Goal: Task Accomplishment & Management: Manage account settings

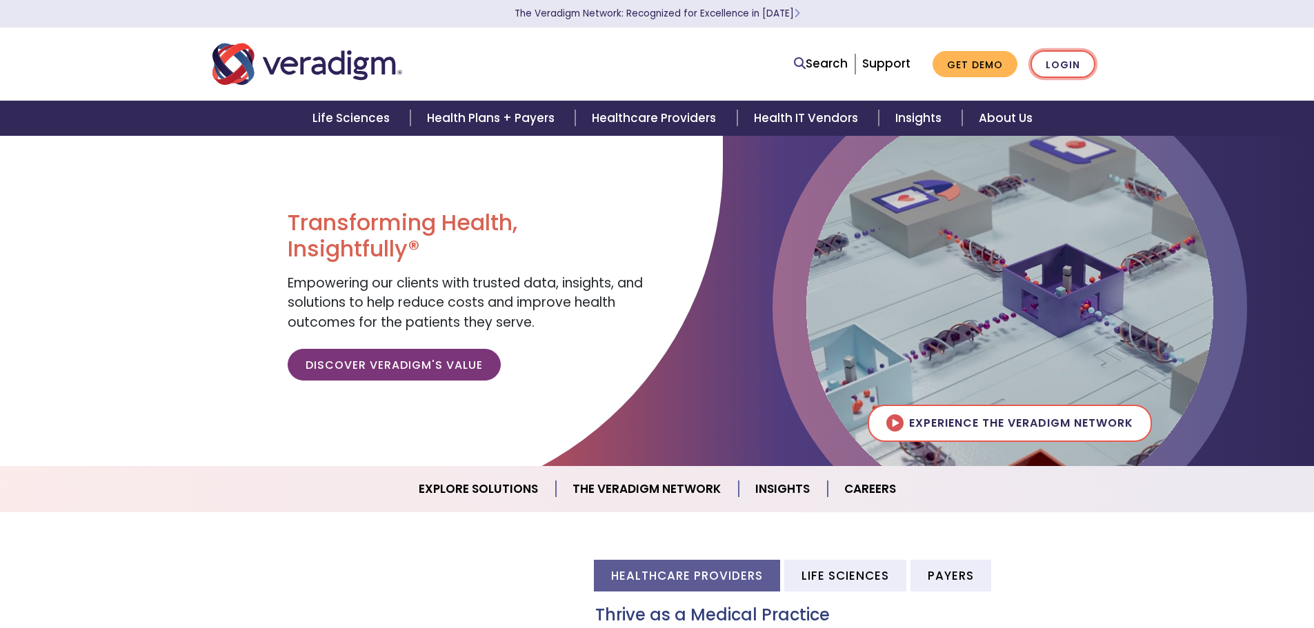
click at [1070, 61] on link "Login" at bounding box center [1062, 64] width 65 height 28
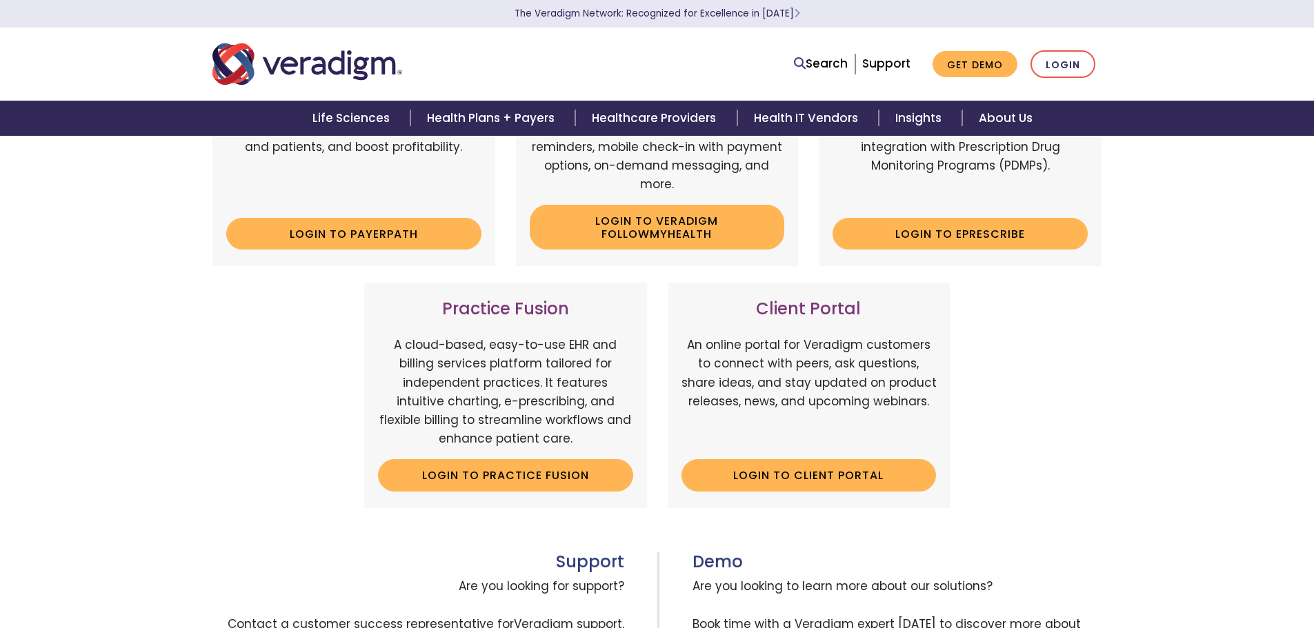
scroll to position [276, 0]
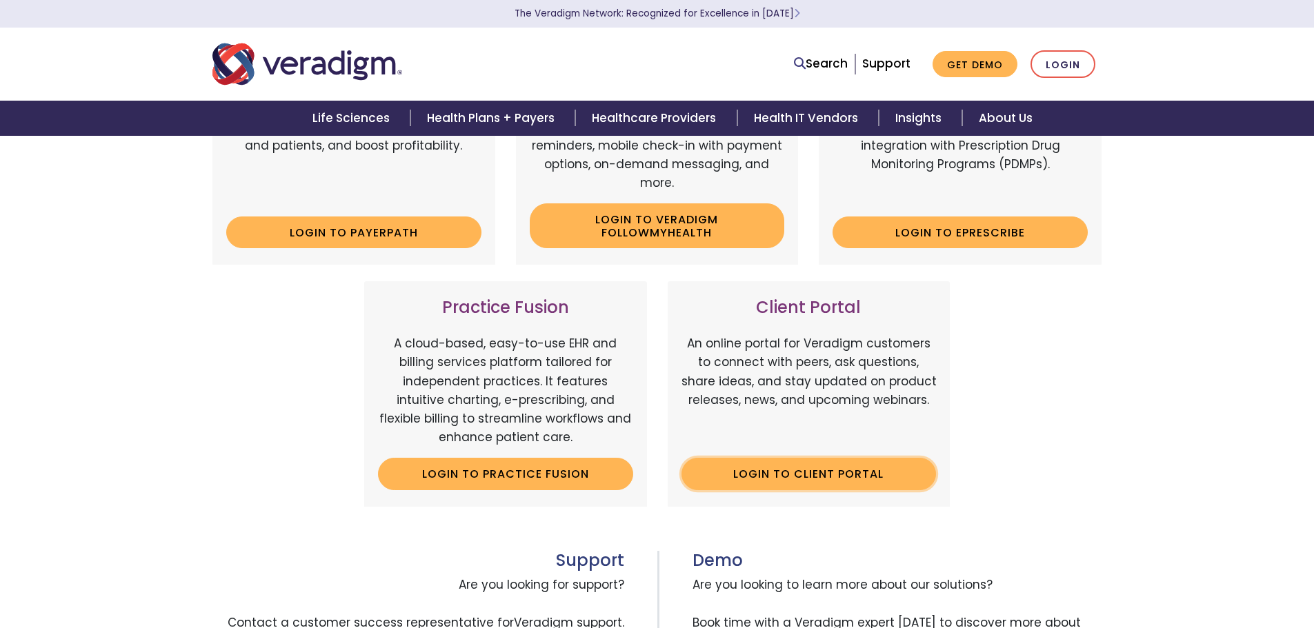
click at [814, 474] on link "Login to Client Portal" at bounding box center [808, 474] width 255 height 32
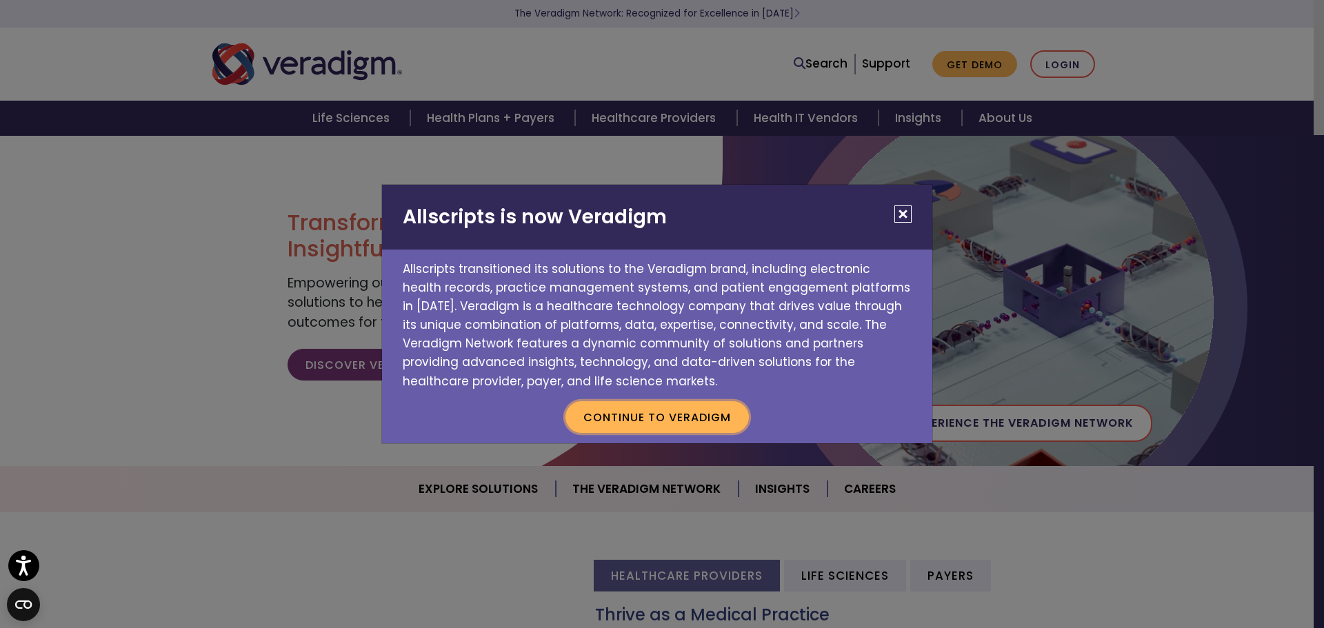
click at [641, 420] on button "Continue to Veradigm" at bounding box center [657, 417] width 183 height 32
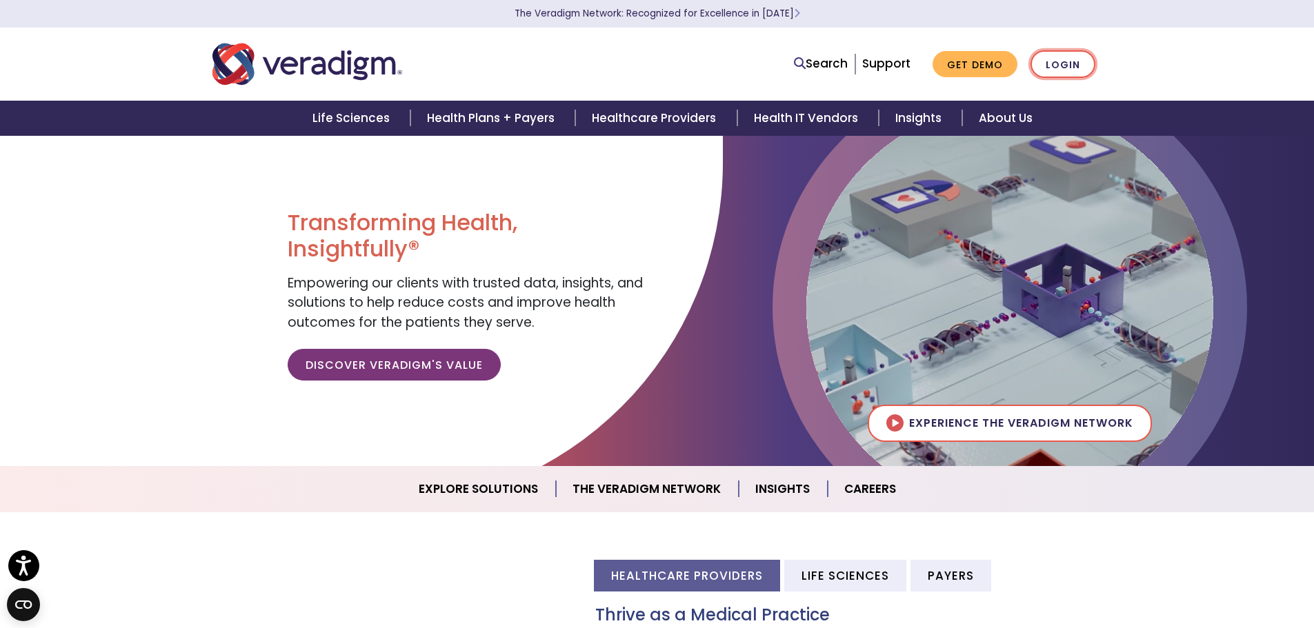
click at [1070, 65] on link "Login" at bounding box center [1062, 64] width 65 height 28
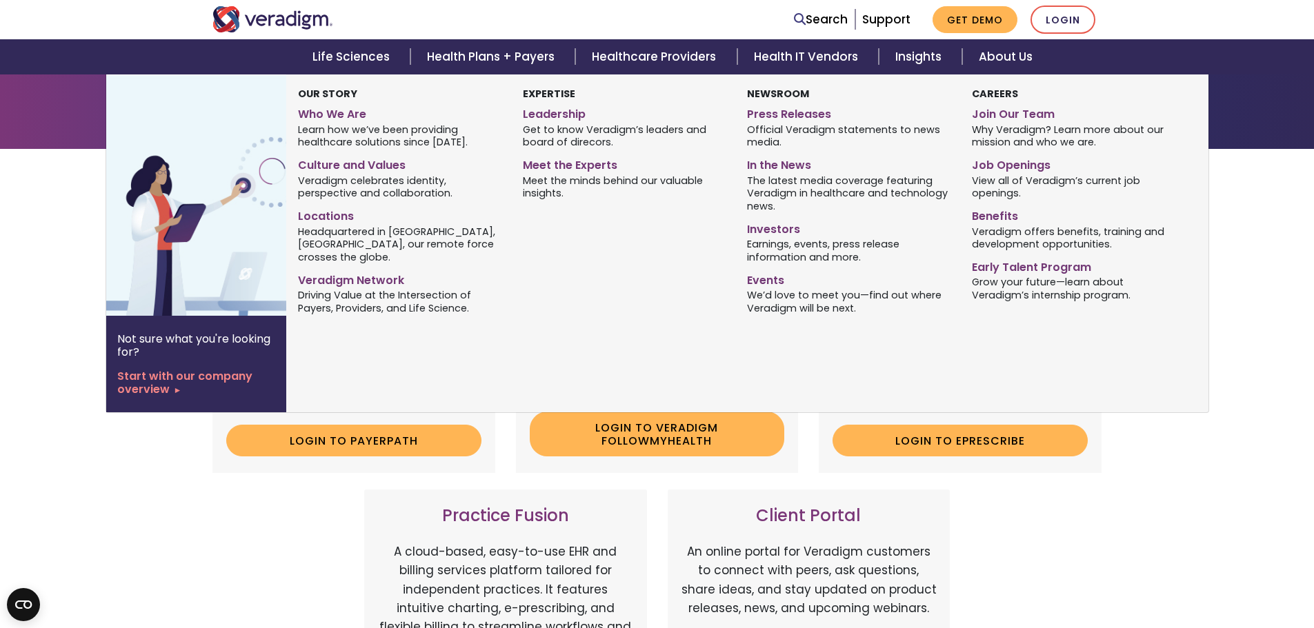
scroll to position [345, 0]
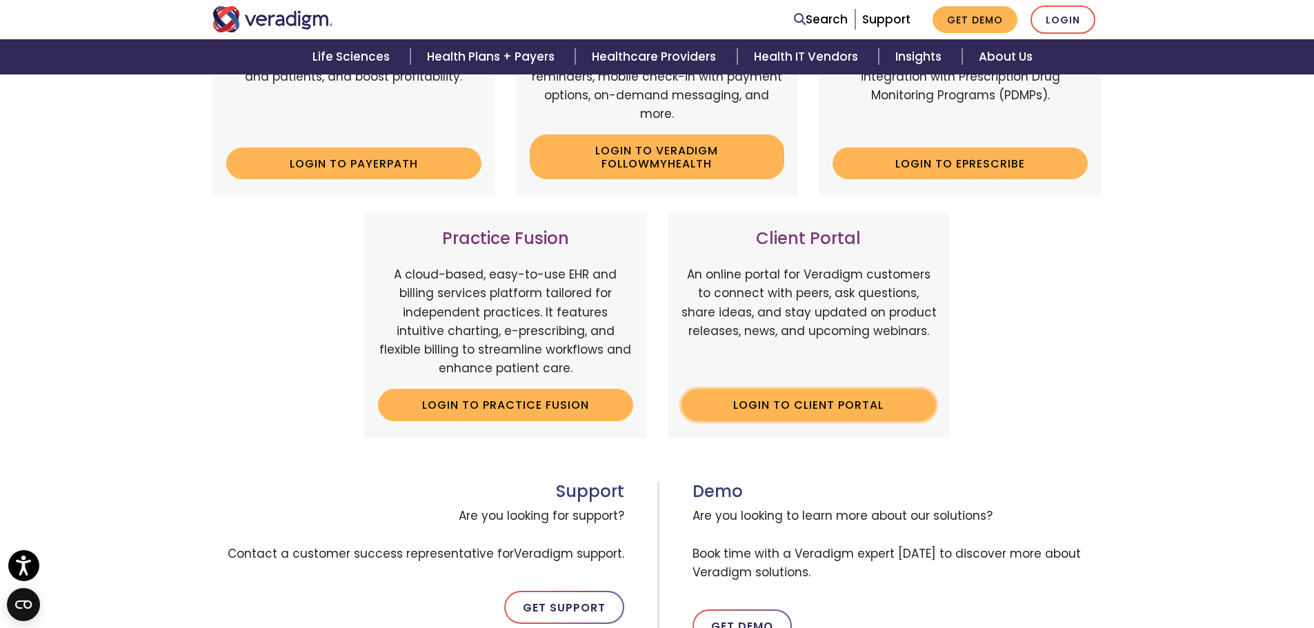
click at [835, 401] on link "Login to Client Portal" at bounding box center [808, 405] width 255 height 32
